Goal: Information Seeking & Learning: Learn about a topic

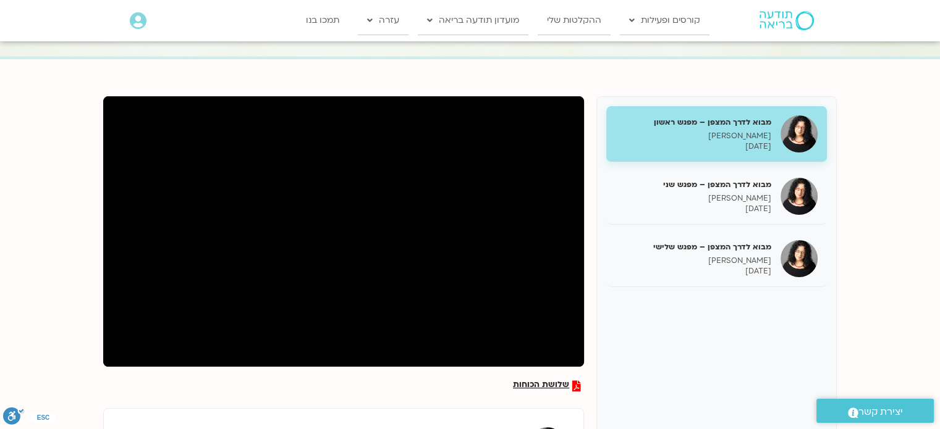
click at [534, 384] on span "שלושת הכוחות" at bounding box center [541, 386] width 56 height 11
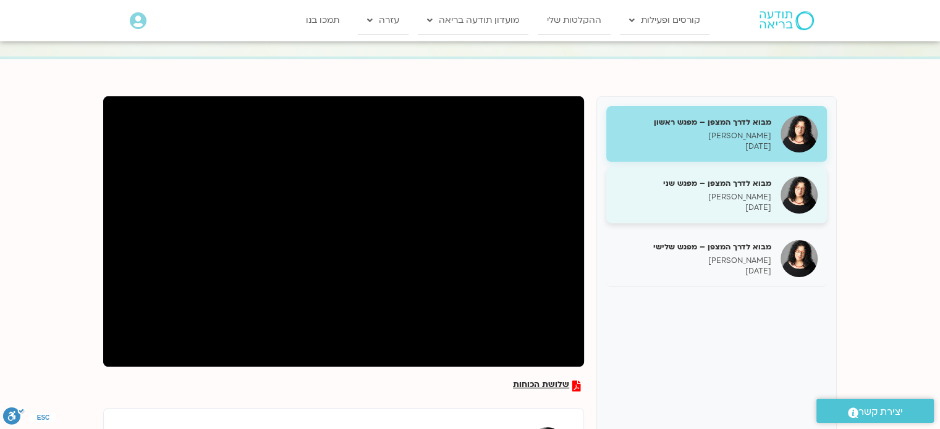
click at [756, 184] on h5 "מבוא לדרך המצפן – מפגש שני" at bounding box center [693, 183] width 156 height 11
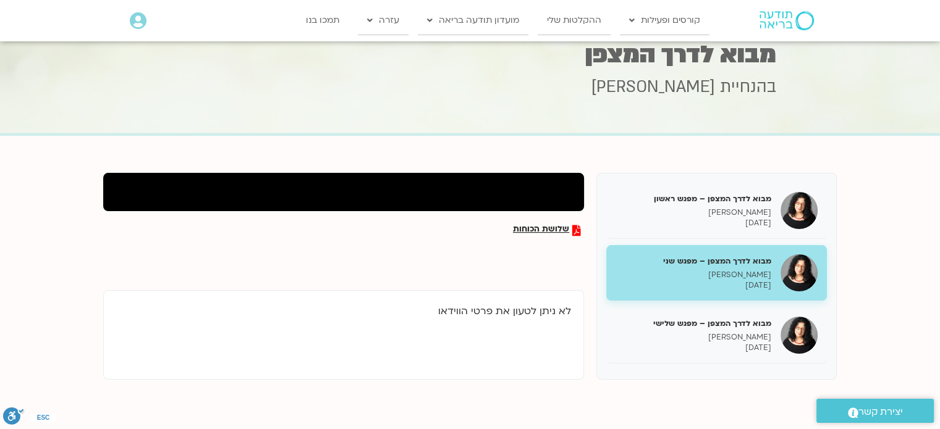
scroll to position [24, 0]
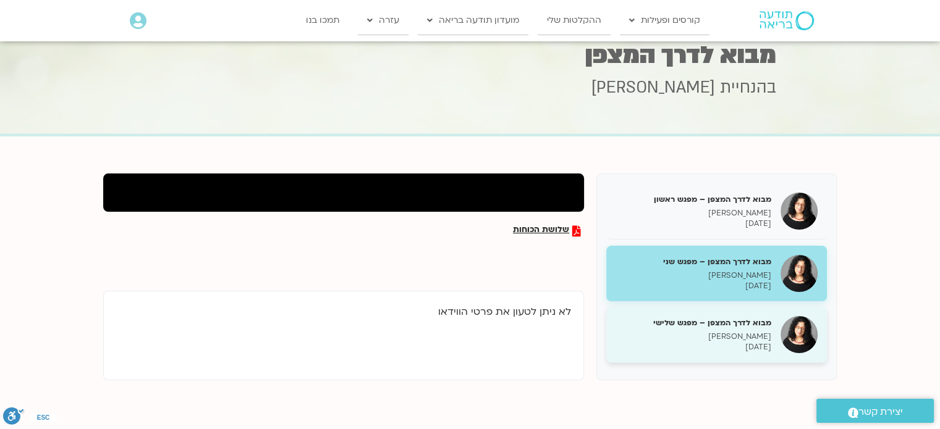
click at [709, 330] on div "מבוא לדרך המצפן – מפגש שלישי ארנינה קשתן 28/08/2025" at bounding box center [693, 335] width 156 height 35
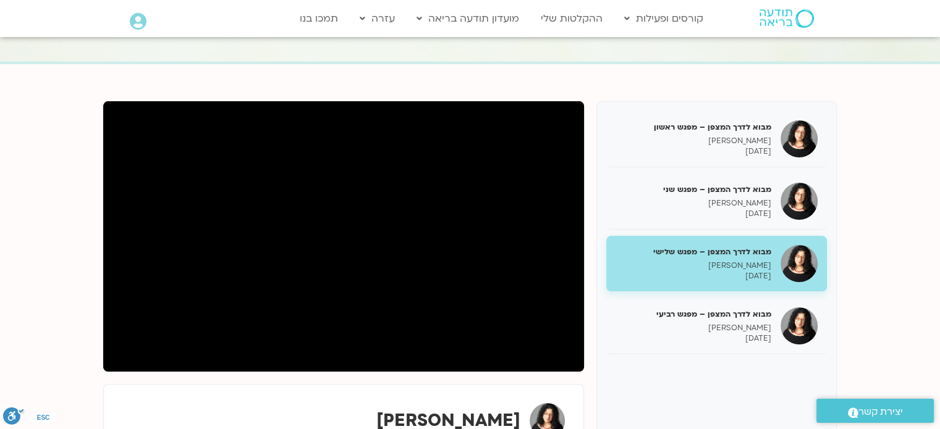
scroll to position [104, 0]
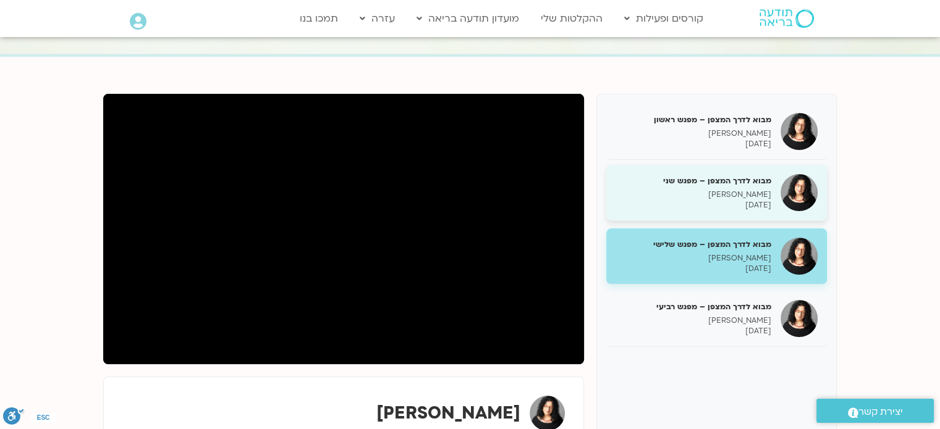
click at [699, 202] on p "[DATE]" at bounding box center [693, 205] width 156 height 11
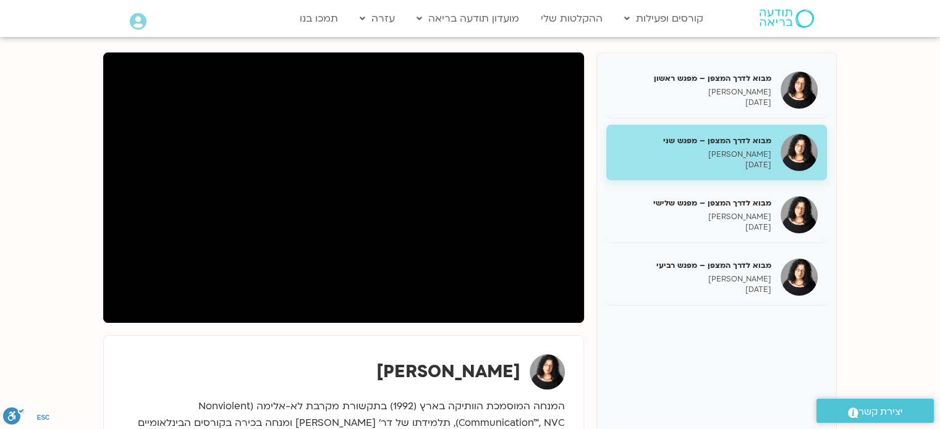
scroll to position [145, 0]
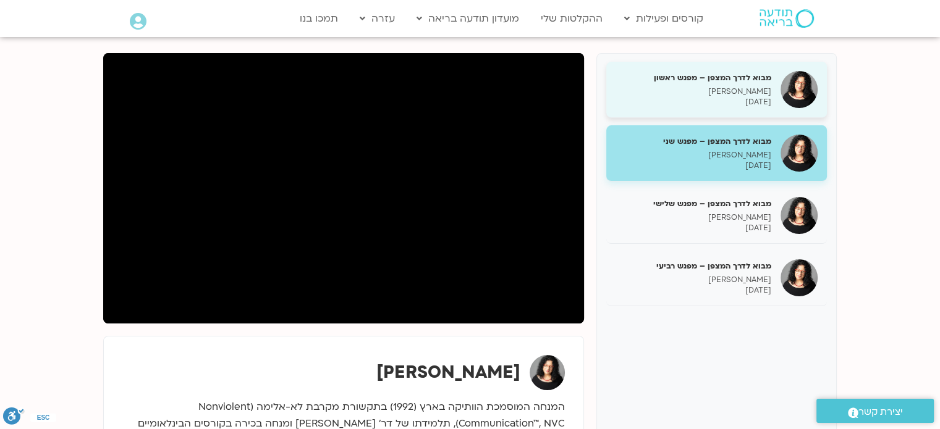
click at [705, 101] on p "[DATE]" at bounding box center [693, 102] width 156 height 11
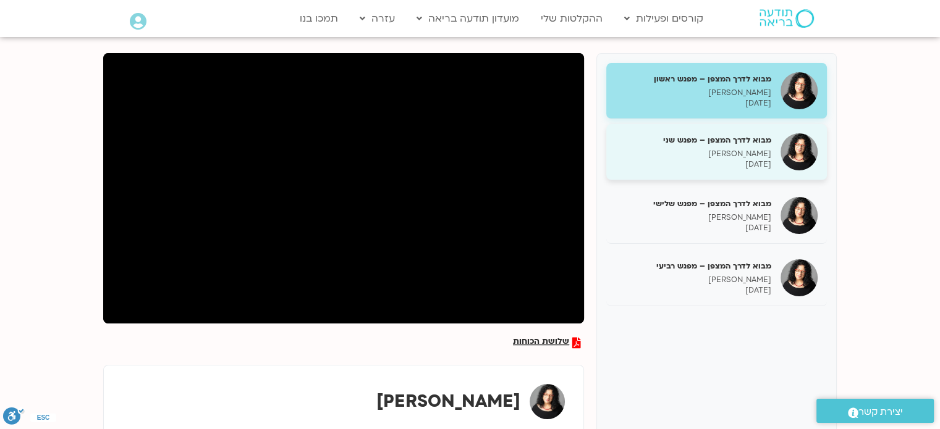
click at [702, 159] on p "[DATE]" at bounding box center [693, 164] width 156 height 11
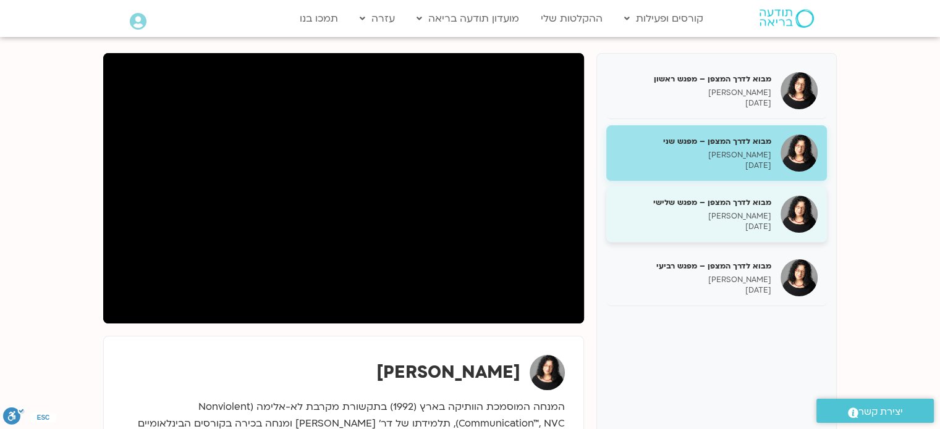
click at [676, 225] on p "[DATE]" at bounding box center [693, 227] width 156 height 11
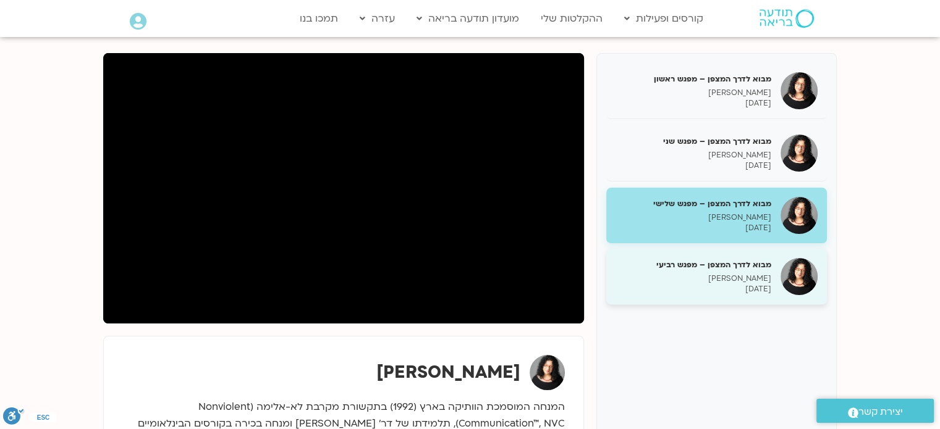
click at [638, 285] on p "[DATE]" at bounding box center [693, 289] width 156 height 11
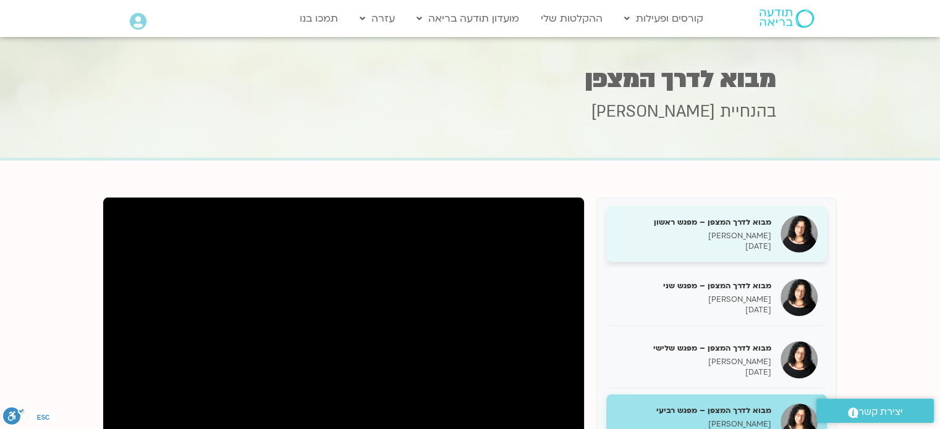
click at [650, 237] on p "[PERSON_NAME]" at bounding box center [693, 236] width 156 height 11
